Goal: Navigation & Orientation: Find specific page/section

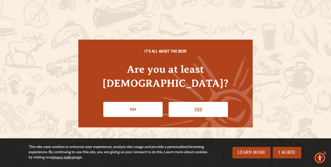
click at [205, 104] on link "Yes" at bounding box center [198, 109] width 59 height 15
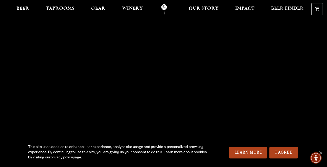
click at [24, 10] on span "Beer" at bounding box center [22, 9] width 13 height 4
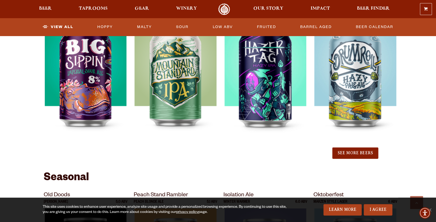
scroll to position [581, 0]
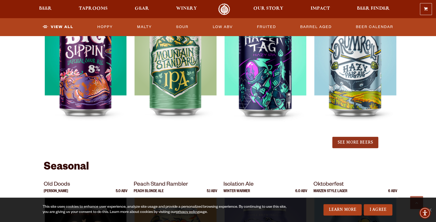
click at [327, 138] on button "See More Beers" at bounding box center [355, 142] width 46 height 11
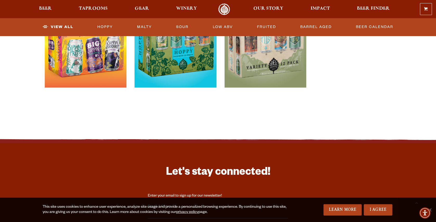
scroll to position [1240, 0]
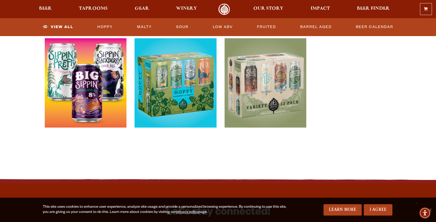
click at [80, 73] on img at bounding box center [86, 103] width 82 height 130
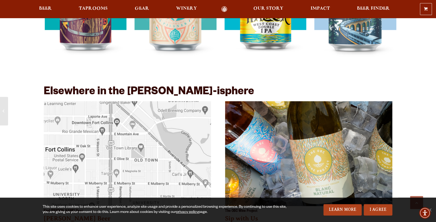
scroll to position [659, 0]
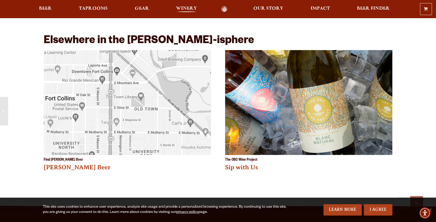
click at [187, 8] on span "Winery" at bounding box center [186, 9] width 21 height 4
